Goal: Understand process/instructions: Learn how to perform a task or action

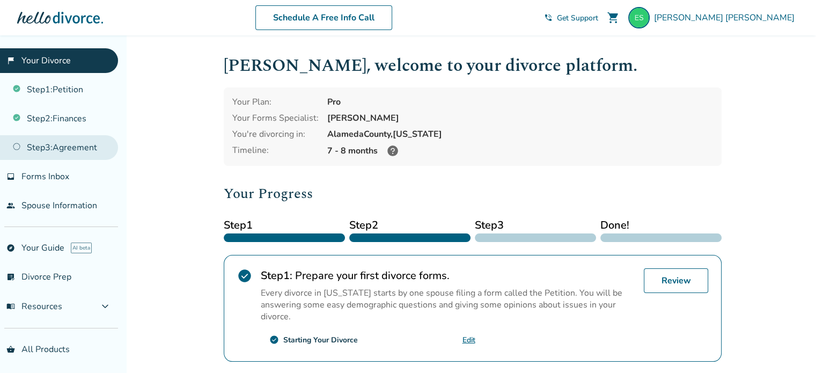
click at [19, 144] on link "Step 3 : Agreement" at bounding box center [59, 147] width 118 height 25
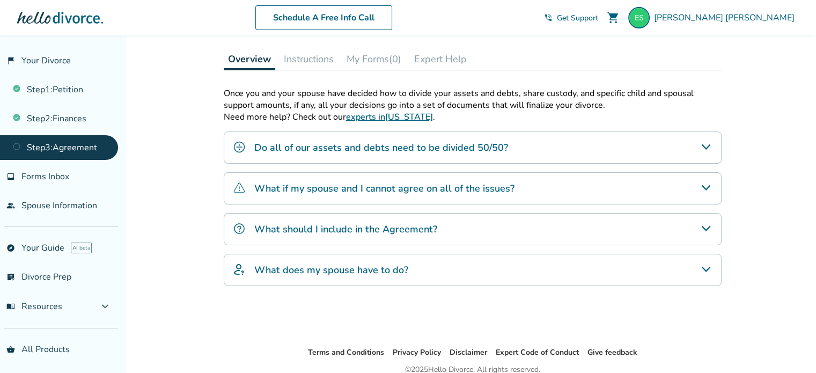
scroll to position [95, 0]
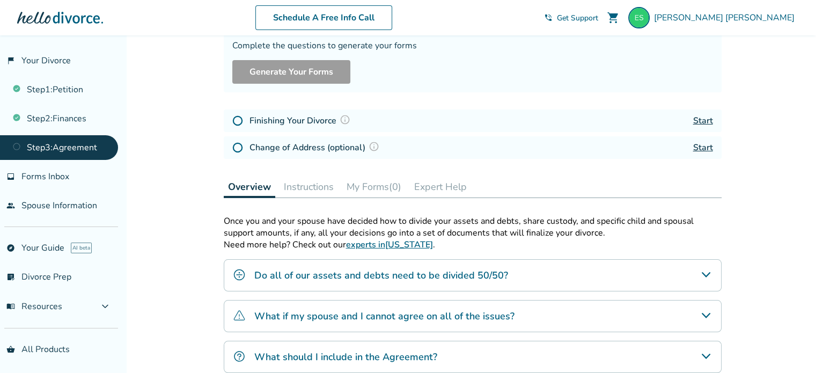
click at [706, 121] on link "Start" at bounding box center [703, 121] width 20 height 12
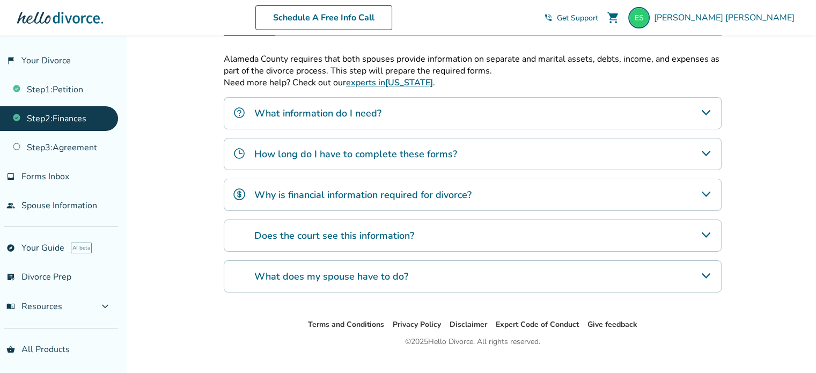
scroll to position [206, 0]
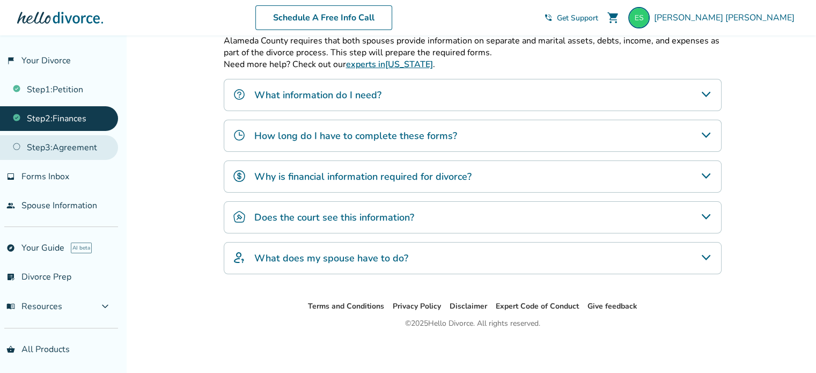
click at [32, 146] on link "Step 3 : Agreement" at bounding box center [59, 147] width 118 height 25
